Goal: Check status: Check status

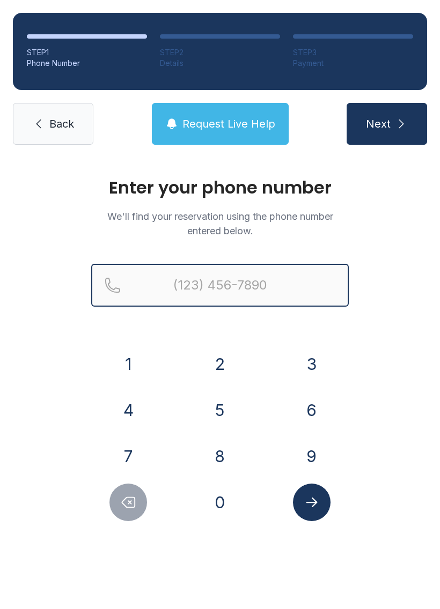
click at [200, 283] on input "Reservation phone number" at bounding box center [219, 285] width 257 height 43
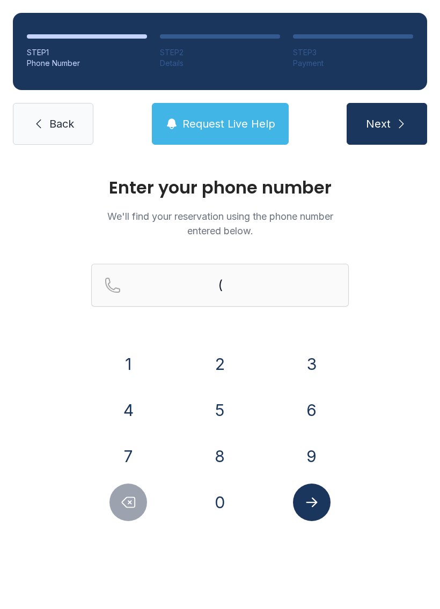
click at [225, 355] on button "2" at bounding box center [220, 364] width 38 height 38
click at [132, 395] on button "4" at bounding box center [128, 411] width 38 height 38
click at [226, 499] on button "0" at bounding box center [220, 503] width 38 height 38
click at [318, 355] on button "3" at bounding box center [312, 364] width 38 height 38
click at [318, 422] on button "6" at bounding box center [312, 411] width 38 height 38
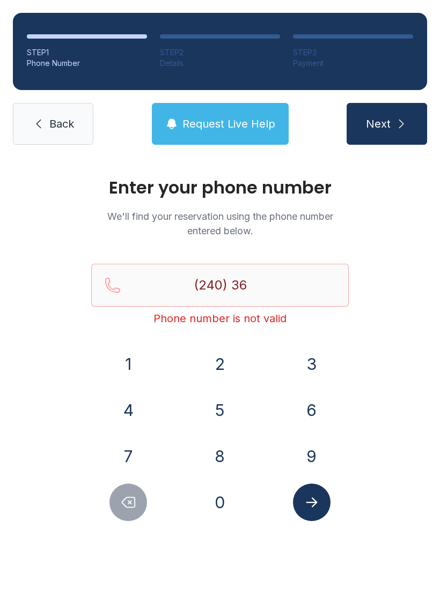
click at [138, 356] on button "1" at bounding box center [128, 364] width 38 height 38
click at [222, 454] on button "8" at bounding box center [220, 457] width 38 height 38
click at [135, 406] on button "4" at bounding box center [128, 411] width 38 height 38
click at [320, 415] on button "6" at bounding box center [312, 411] width 38 height 38
click at [133, 453] on button "7" at bounding box center [128, 457] width 38 height 38
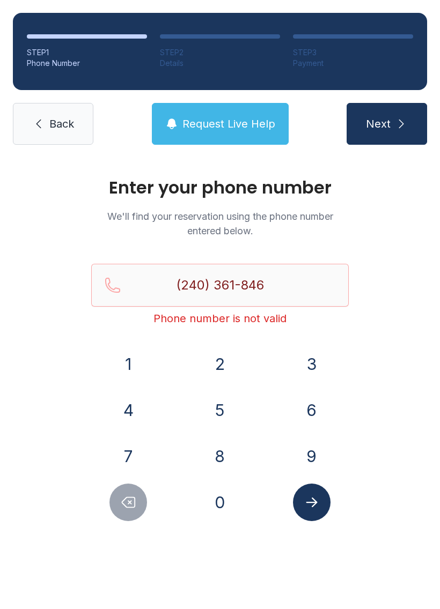
type input "[PHONE_NUMBER]"
click at [323, 514] on button "Submit lookup form" at bounding box center [312, 503] width 38 height 38
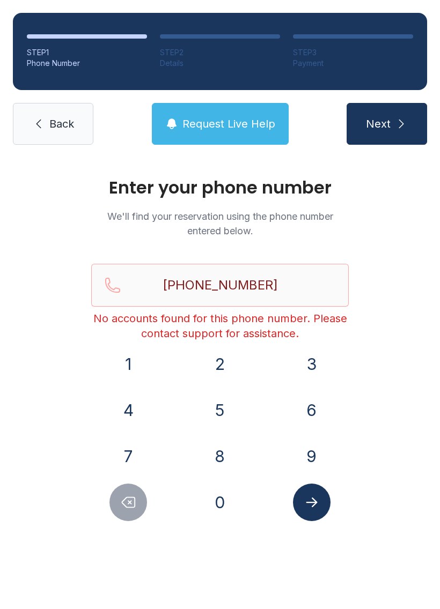
click at [409, 124] on button "Next" at bounding box center [387, 124] width 80 height 42
